Goal: Transaction & Acquisition: Purchase product/service

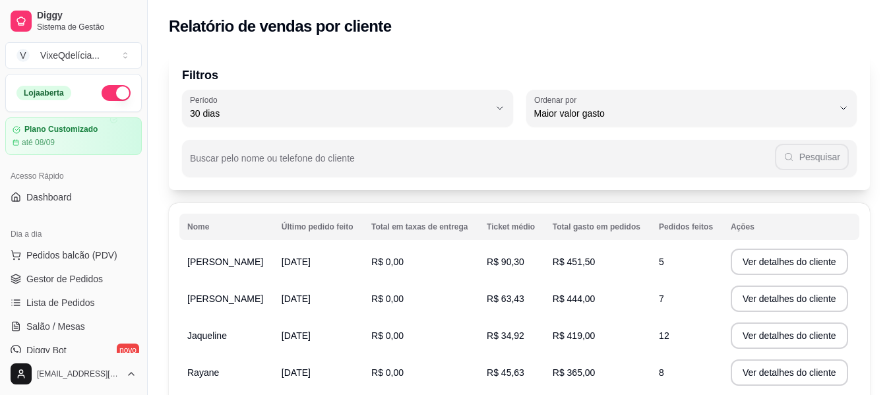
select select "30"
select select "HIGHEST_TOTAL_SPENT_WITH_ORDERS"
click at [45, 272] on span "Gestor de Pedidos" at bounding box center [64, 278] width 76 height 13
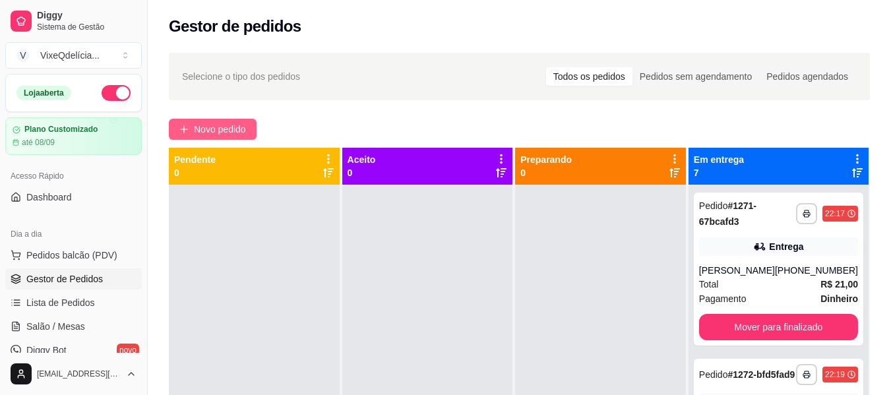
click at [197, 119] on button "Novo pedido" at bounding box center [213, 129] width 88 height 21
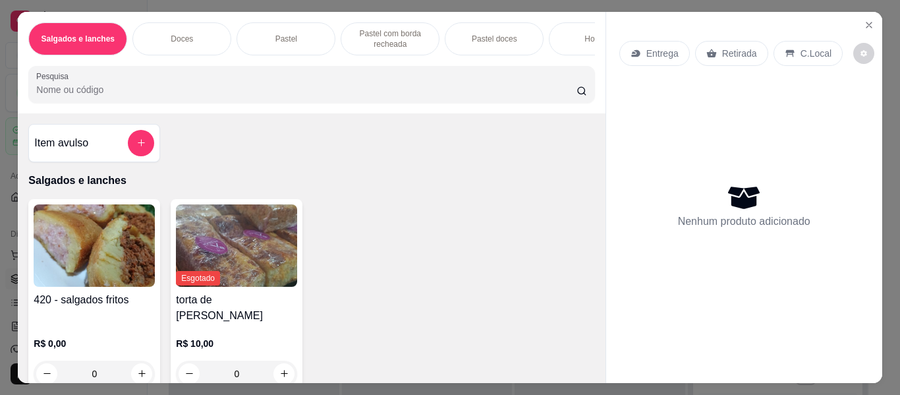
click at [170, 24] on div "Doces" at bounding box center [181, 38] width 99 height 33
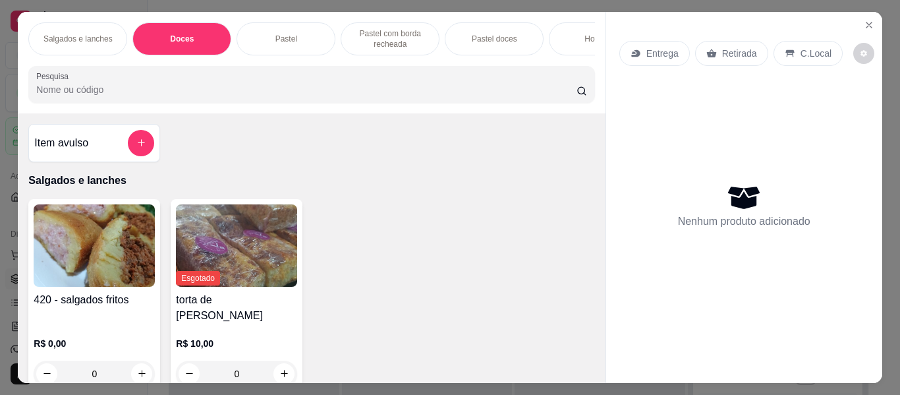
scroll to position [36, 0]
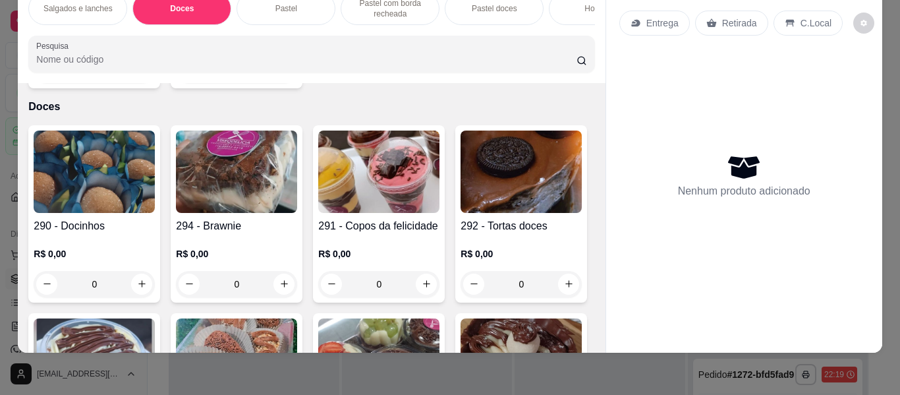
click at [357, 183] on img at bounding box center [378, 172] width 121 height 82
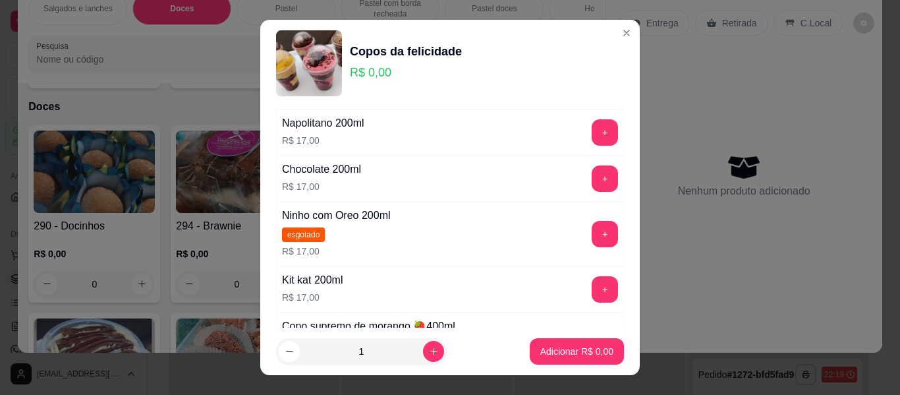
scroll to position [198, 0]
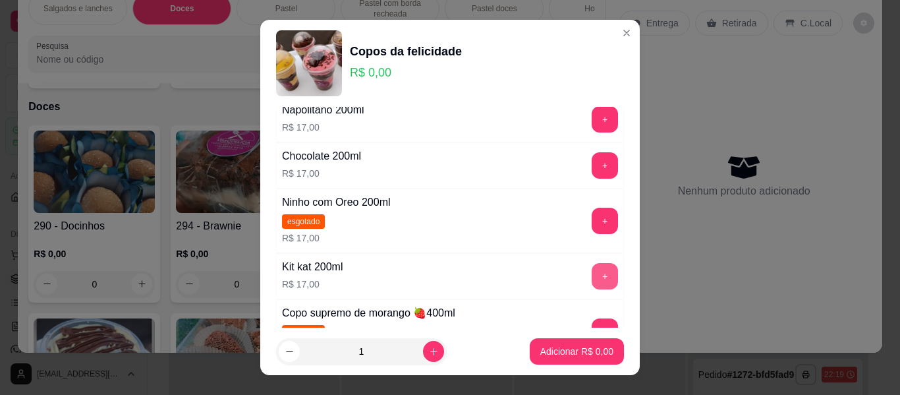
click at [592, 274] on button "+" at bounding box center [605, 276] width 26 height 26
click at [573, 350] on p "Adicionar R$ 17,00" at bounding box center [574, 351] width 78 height 13
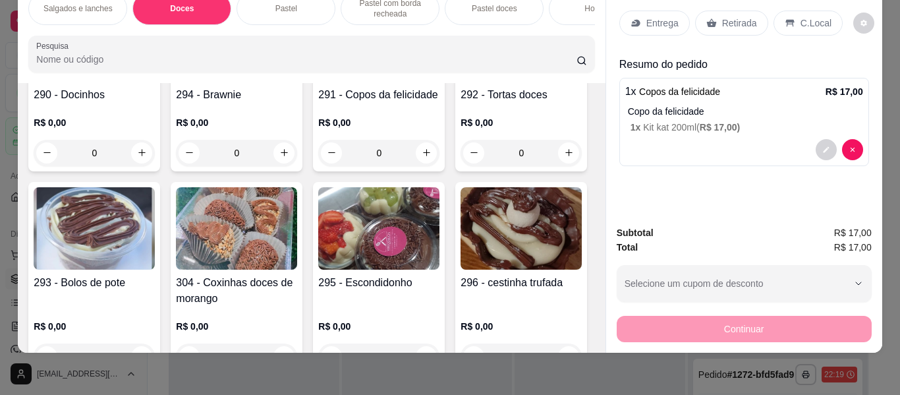
scroll to position [405, 0]
click at [297, 223] on img at bounding box center [236, 228] width 121 height 82
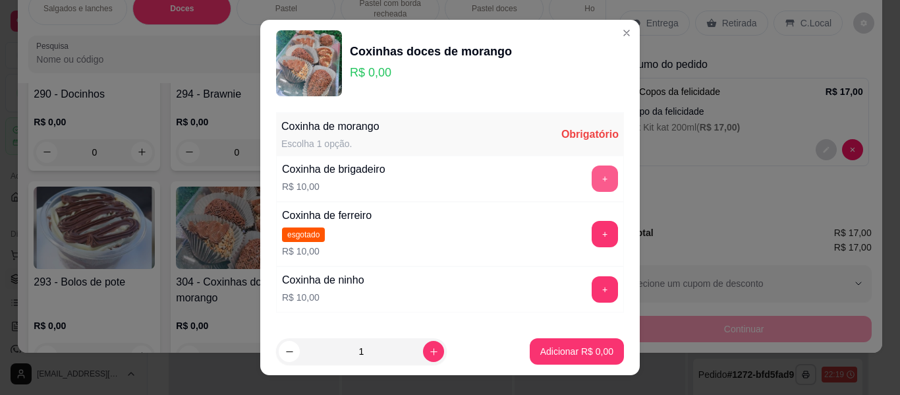
click at [592, 174] on button "+" at bounding box center [605, 178] width 26 height 26
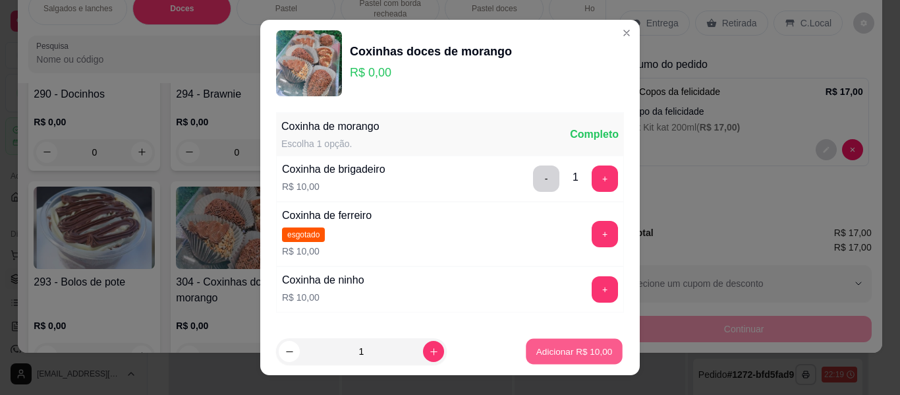
click at [577, 353] on p "Adicionar R$ 10,00" at bounding box center [575, 351] width 76 height 13
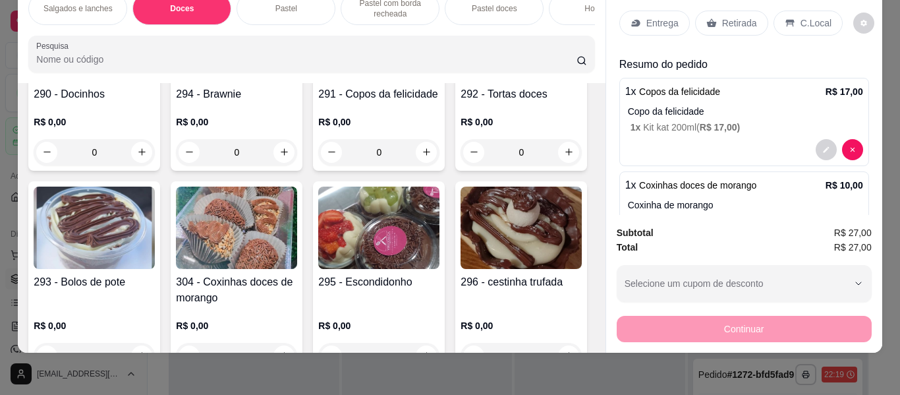
click at [734, 16] on p "Retirada" at bounding box center [739, 22] width 35 height 13
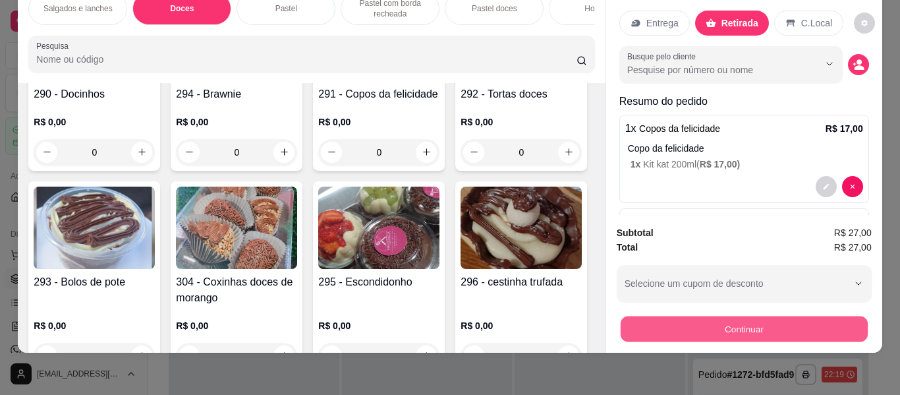
click at [697, 316] on button "Continuar" at bounding box center [743, 329] width 247 height 26
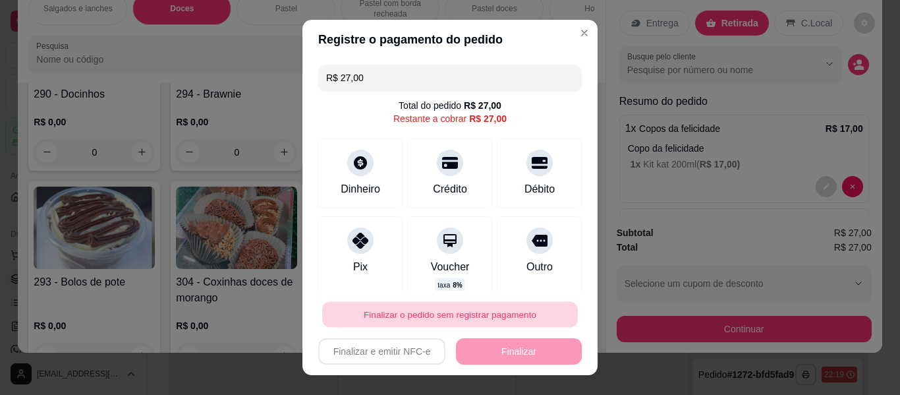
click at [479, 312] on button "Finalizar o pedido sem registrar pagamento" at bounding box center [450, 315] width 256 height 26
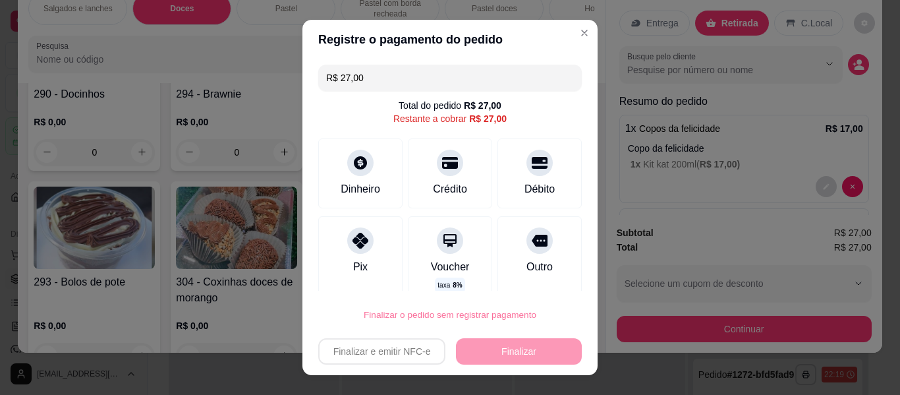
click at [527, 277] on button "Confirmar" at bounding box center [526, 277] width 49 height 20
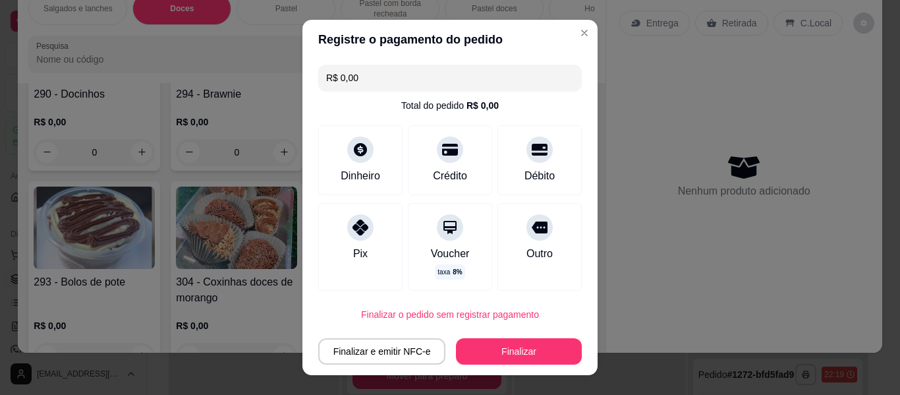
type input "R$ 0,00"
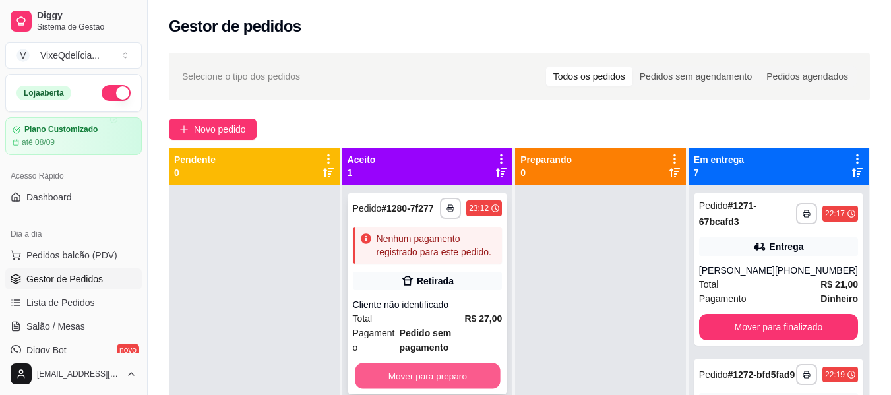
click at [451, 371] on button "Mover para preparo" at bounding box center [427, 376] width 145 height 26
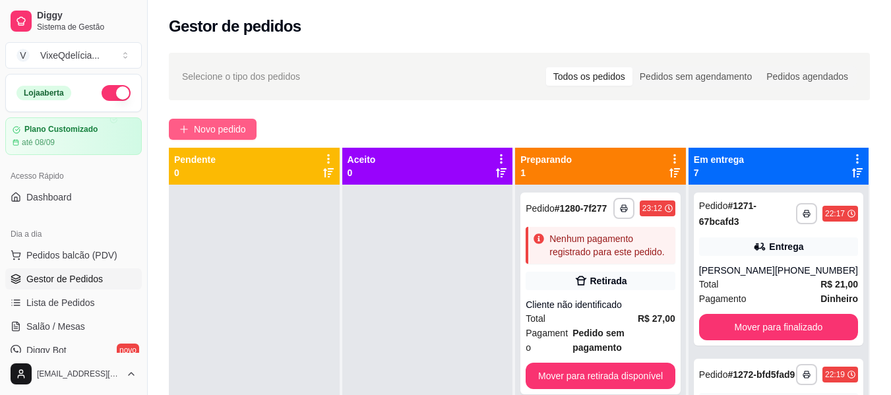
click at [189, 125] on button "Novo pedido" at bounding box center [213, 129] width 88 height 21
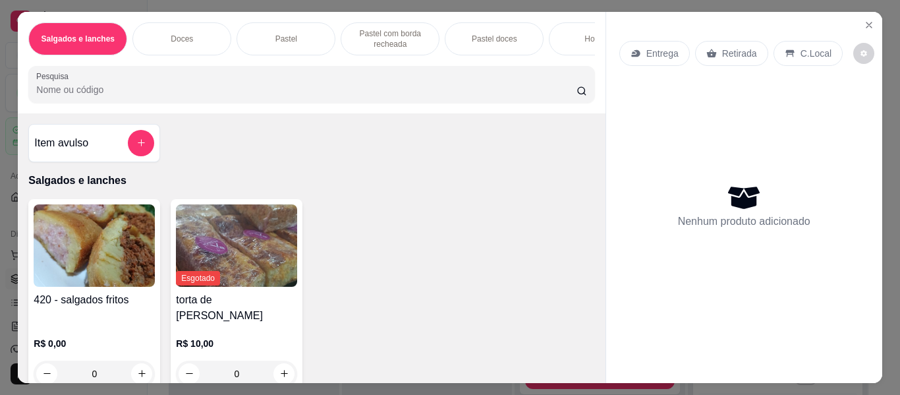
click at [194, 25] on div "Doces" at bounding box center [181, 38] width 99 height 33
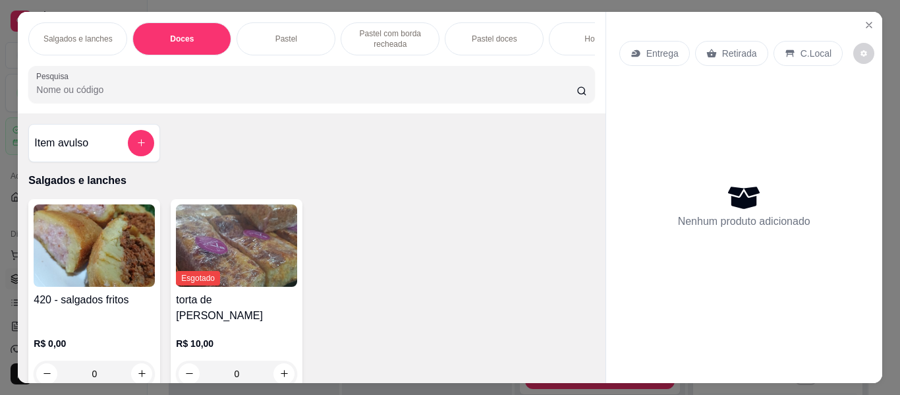
scroll to position [36, 0]
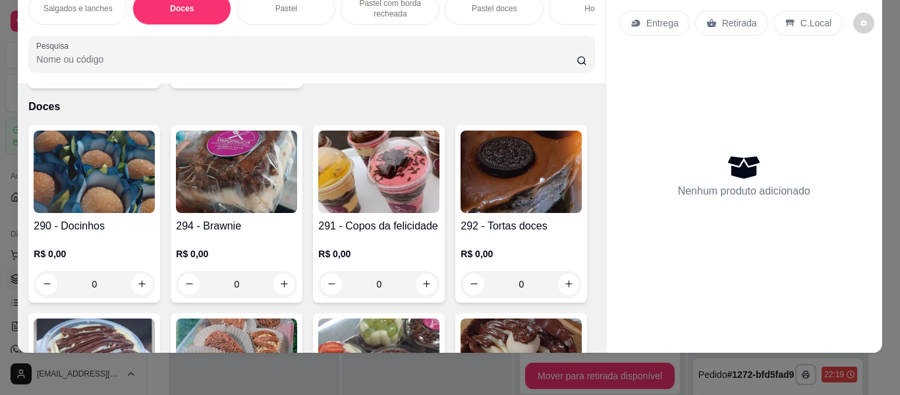
click at [461, 213] on img at bounding box center [521, 172] width 121 height 82
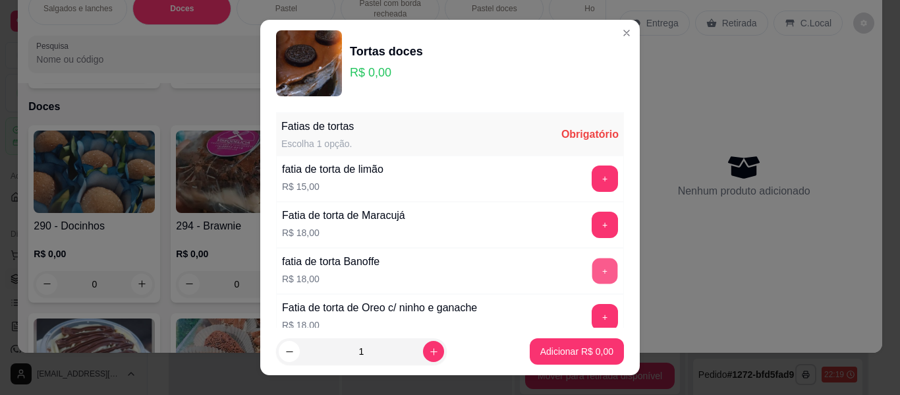
click at [593, 264] on button "+" at bounding box center [606, 271] width 26 height 26
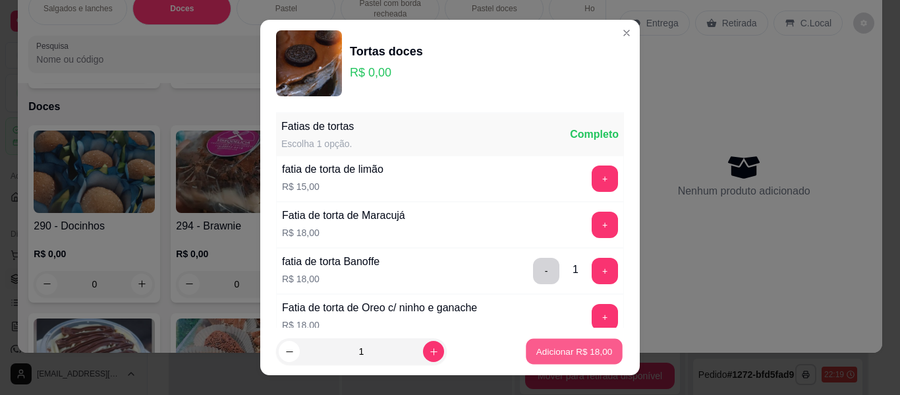
click at [575, 349] on p "Adicionar R$ 18,00" at bounding box center [575, 351] width 76 height 13
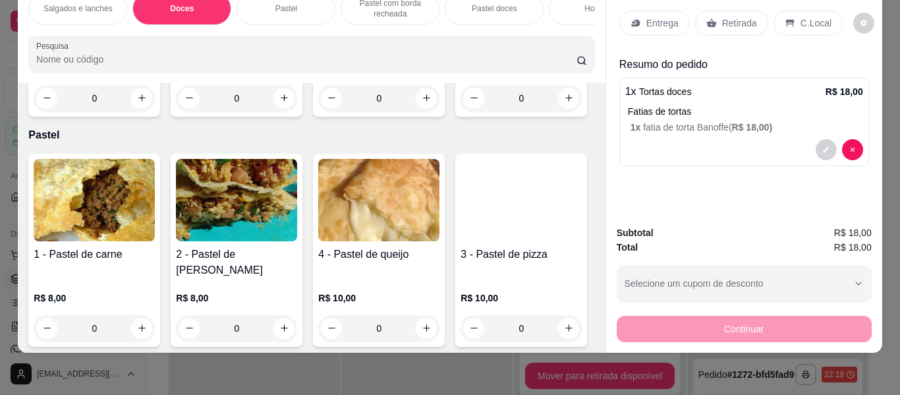
scroll to position [801, 0]
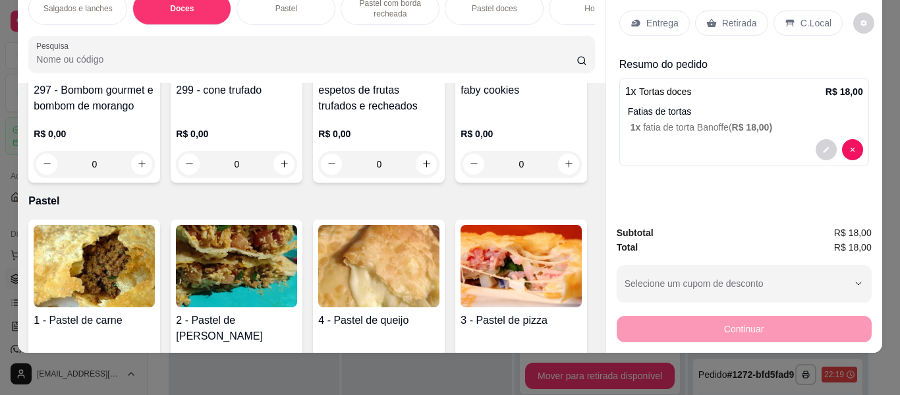
click at [318, 77] on img at bounding box center [378, 36] width 121 height 82
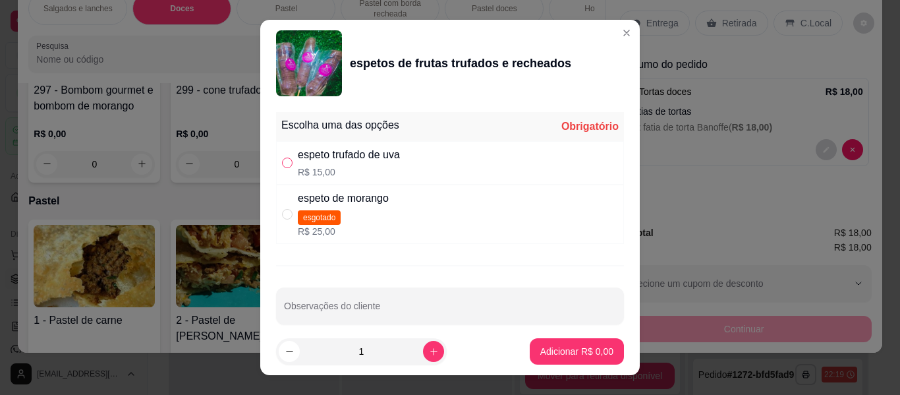
click at [282, 158] on input "" at bounding box center [287, 163] width 11 height 11
radio input "true"
click at [548, 347] on p "Adicionar R$ 15,00" at bounding box center [575, 351] width 76 height 13
type input "1"
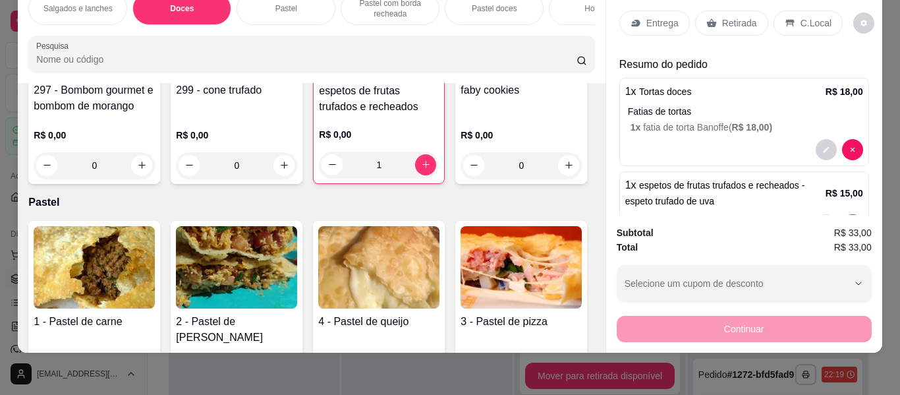
click at [656, 16] on p "Entrega" at bounding box center [663, 22] width 32 height 13
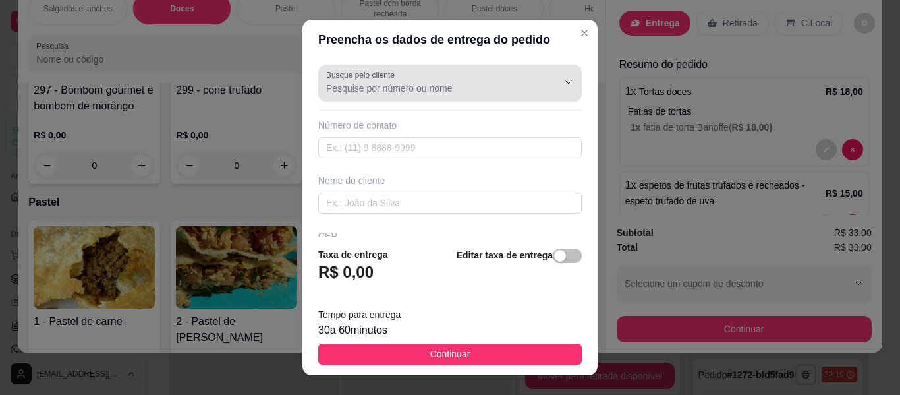
click at [393, 95] on div at bounding box center [450, 83] width 248 height 26
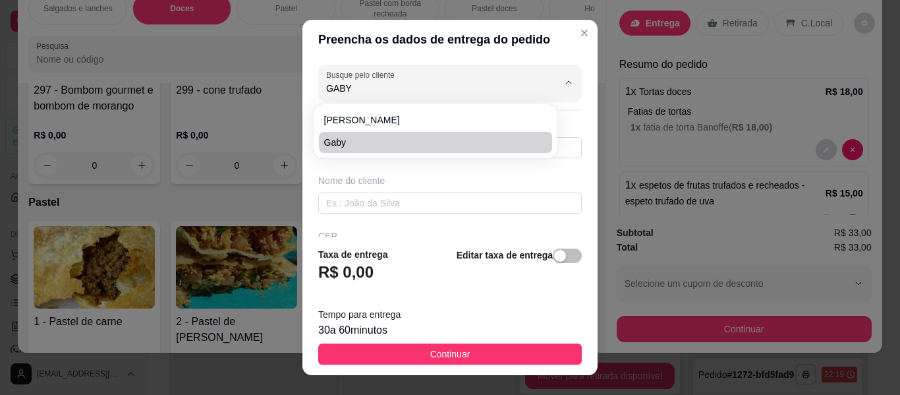
click at [376, 144] on span "Gaby" at bounding box center [429, 142] width 210 height 13
type input "Gaby"
type input "18996320464"
type input "Gaby"
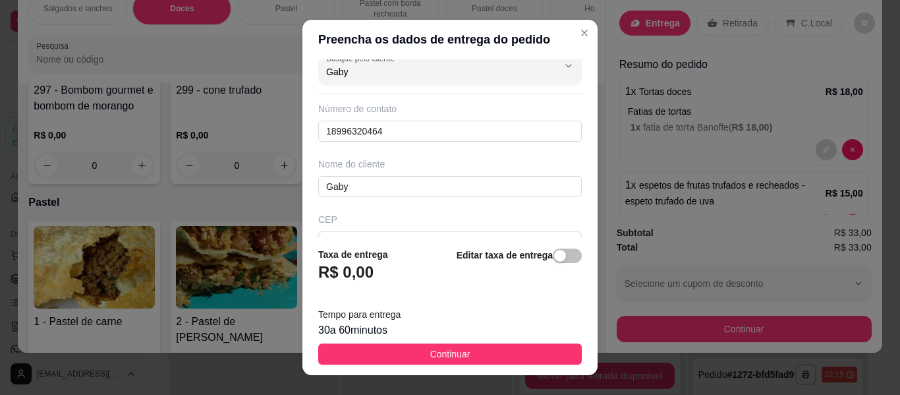
scroll to position [0, 0]
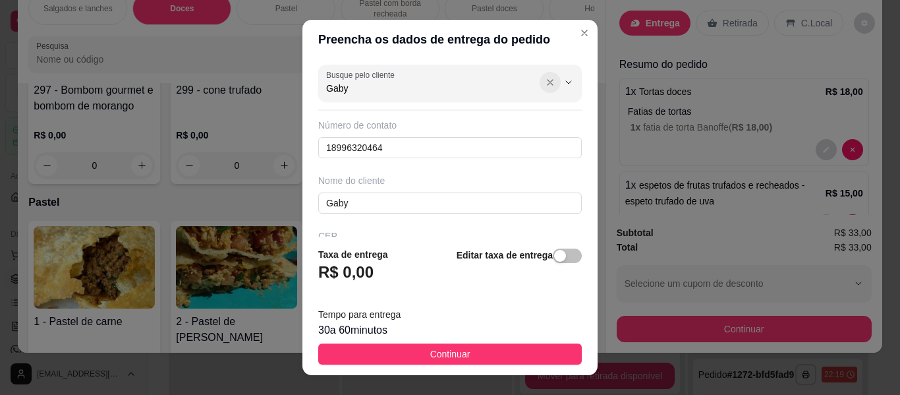
type input "Gaby"
click at [545, 78] on icon "Show suggestions" at bounding box center [550, 82] width 11 height 11
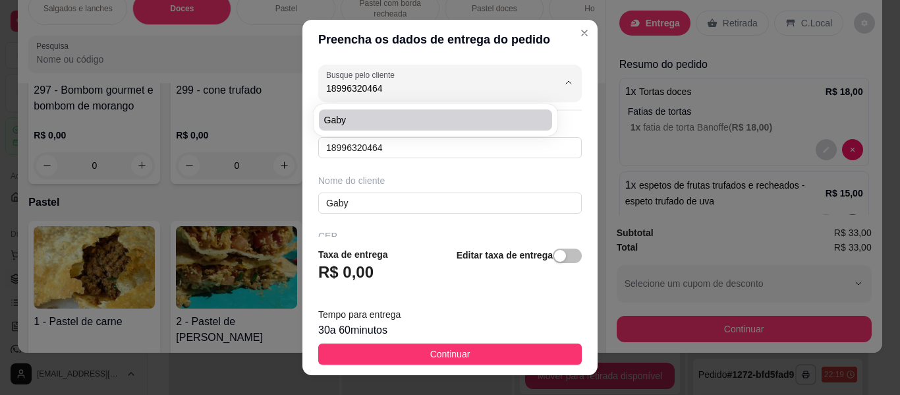
click at [461, 107] on div "Gaby" at bounding box center [435, 120] width 239 height 26
click at [461, 109] on div "Gaby" at bounding box center [435, 120] width 239 height 26
click at [459, 118] on span "Gaby" at bounding box center [429, 119] width 210 height 13
type input "Gaby"
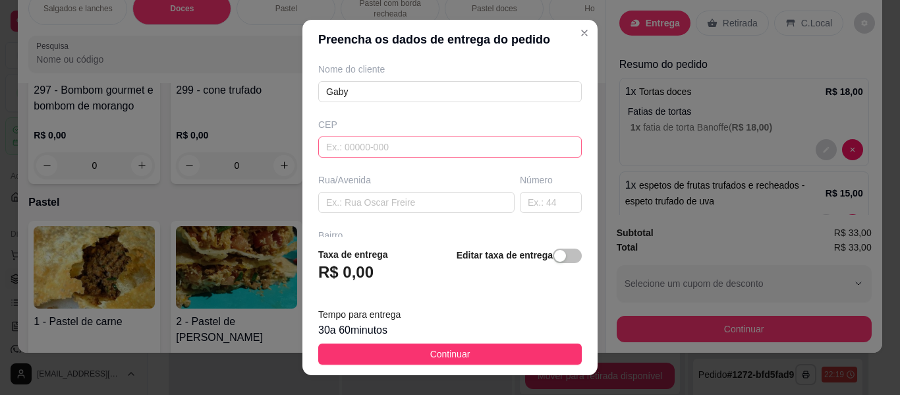
scroll to position [132, 0]
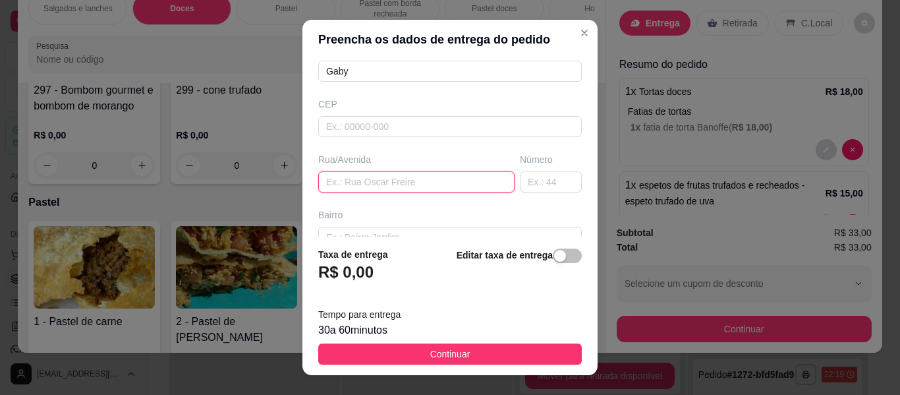
click at [413, 188] on input "text" at bounding box center [416, 181] width 196 height 21
